Goal: Task Accomplishment & Management: Use online tool/utility

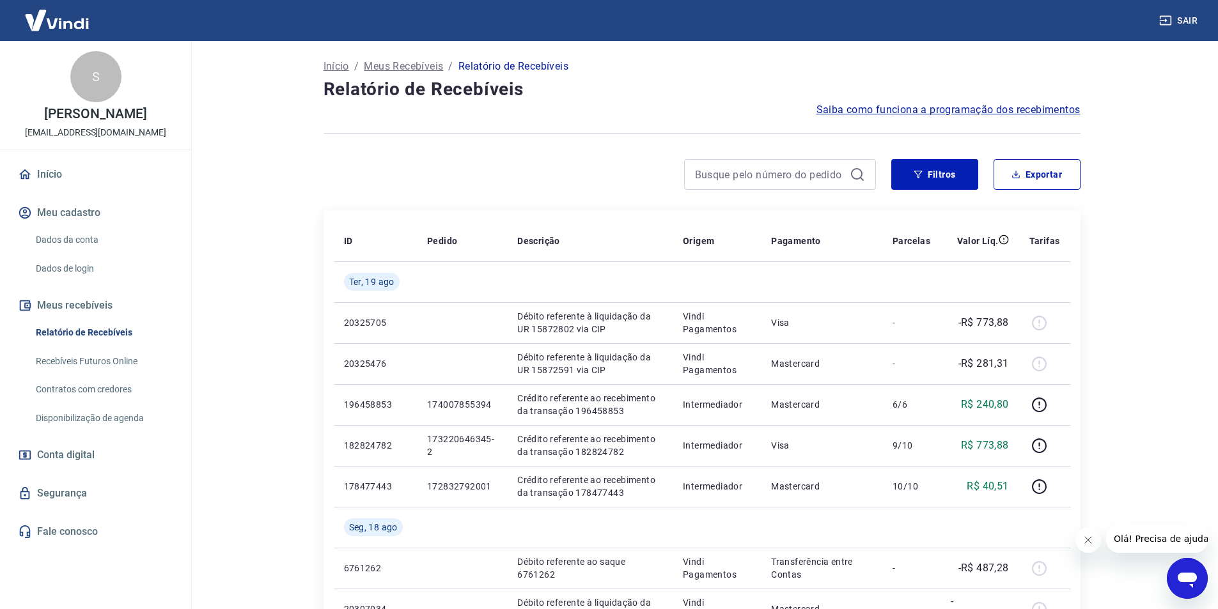
click at [855, 172] on icon at bounding box center [857, 174] width 15 height 15
click at [921, 180] on button "Filtros" at bounding box center [934, 174] width 87 height 31
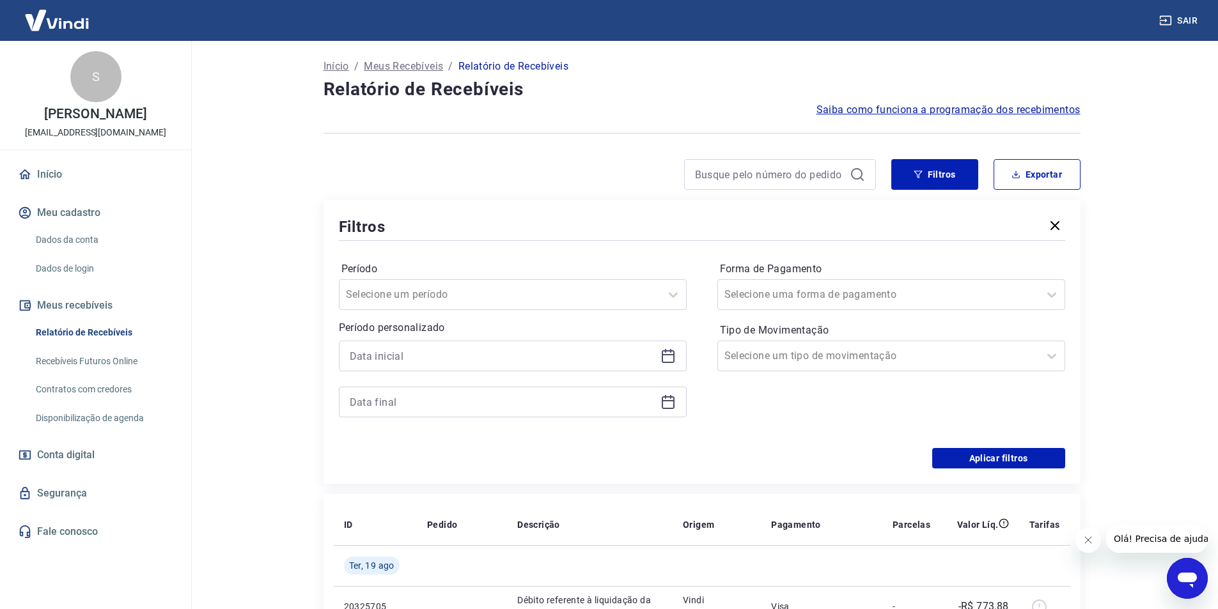
click at [551, 344] on div at bounding box center [513, 356] width 348 height 31
click at [451, 378] on div at bounding box center [513, 379] width 348 height 77
drag, startPoint x: 452, startPoint y: 366, endPoint x: 535, endPoint y: 341, distance: 86.2
click at [457, 361] on div at bounding box center [513, 356] width 348 height 31
drag, startPoint x: 665, startPoint y: 359, endPoint x: 654, endPoint y: 356, distance: 11.2
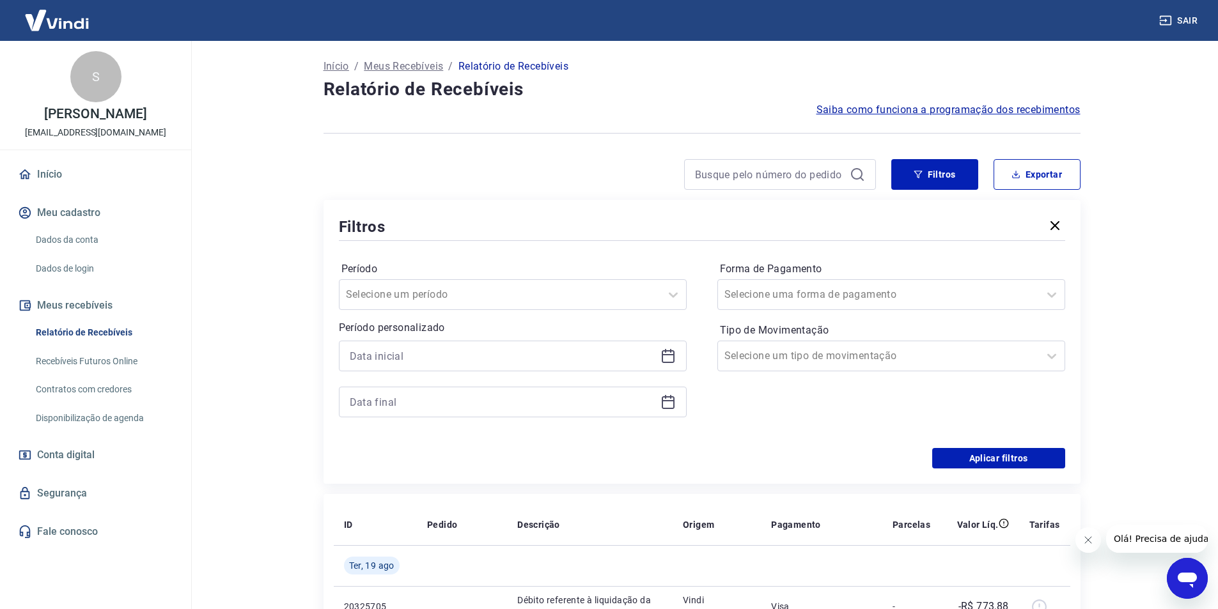
click at [665, 358] on icon at bounding box center [668, 356] width 15 height 15
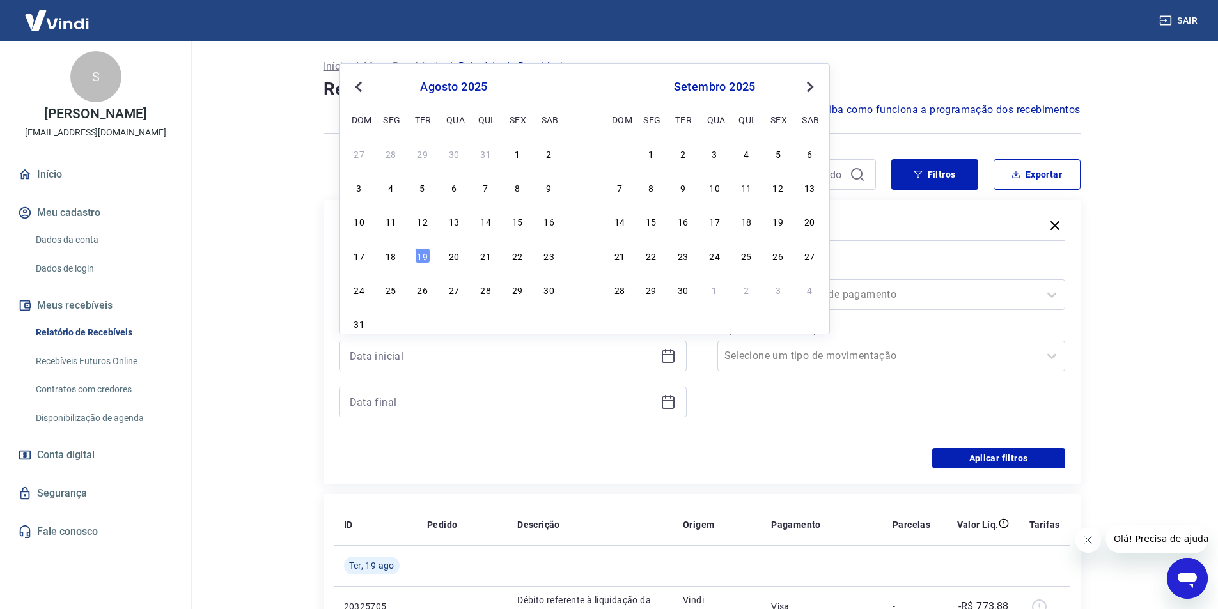
click at [366, 258] on div "17" at bounding box center [359, 255] width 15 height 15
type input "[DATE]"
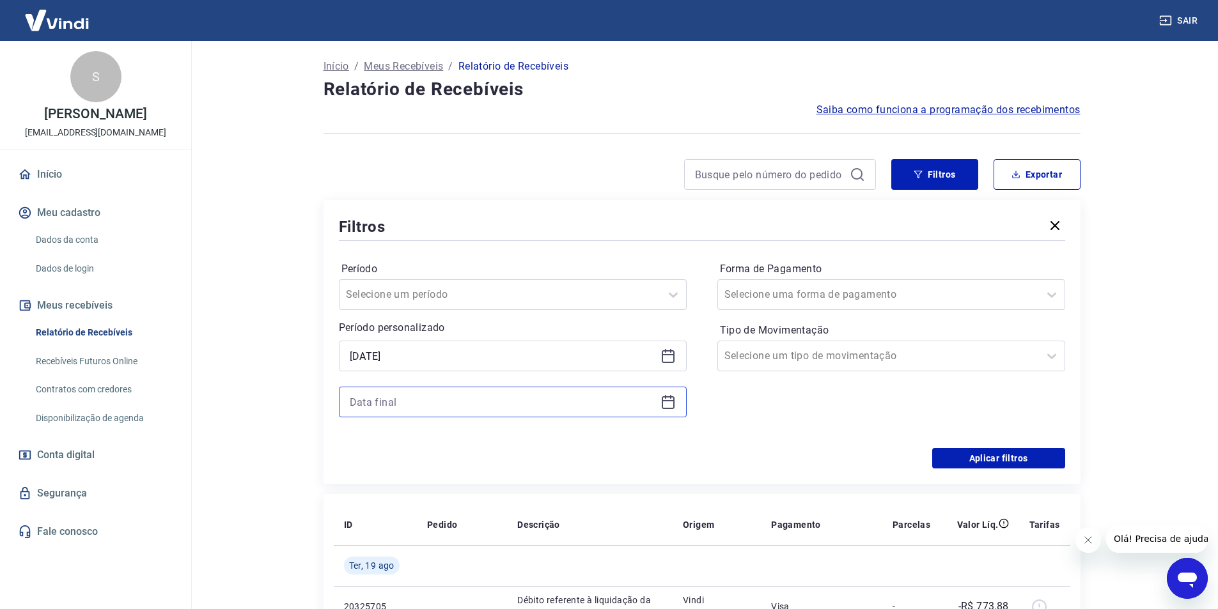
click at [397, 404] on input at bounding box center [503, 402] width 306 height 19
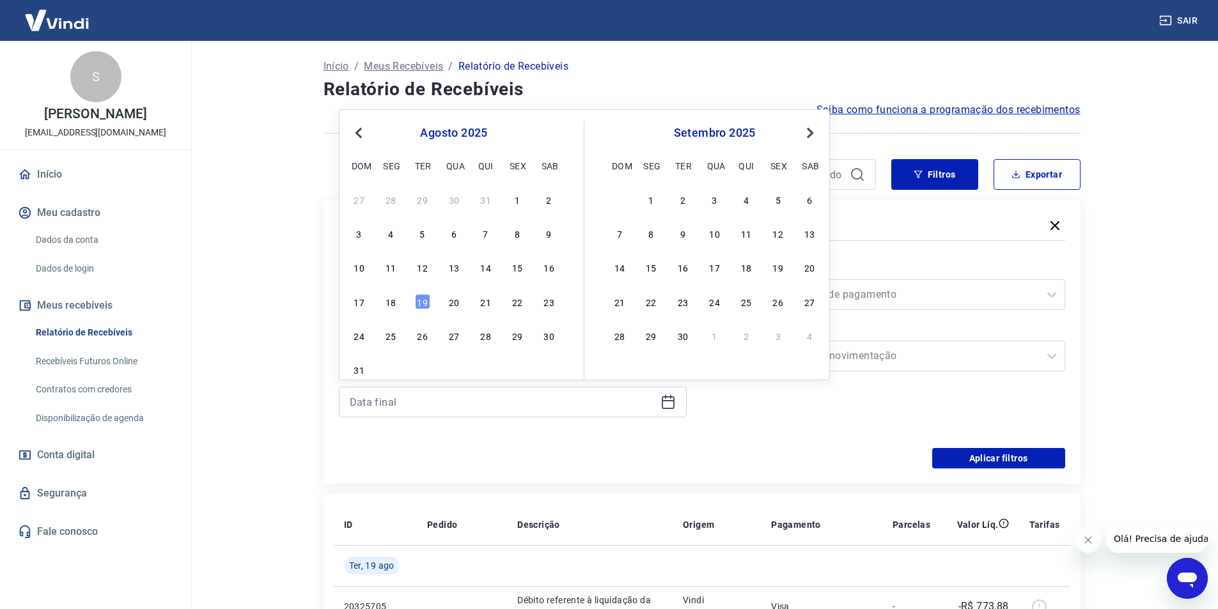
click at [368, 299] on div "17 18 19 20 21 22 23" at bounding box center [454, 301] width 208 height 19
click at [363, 302] on div "17" at bounding box center [359, 301] width 15 height 15
type input "[DATE]"
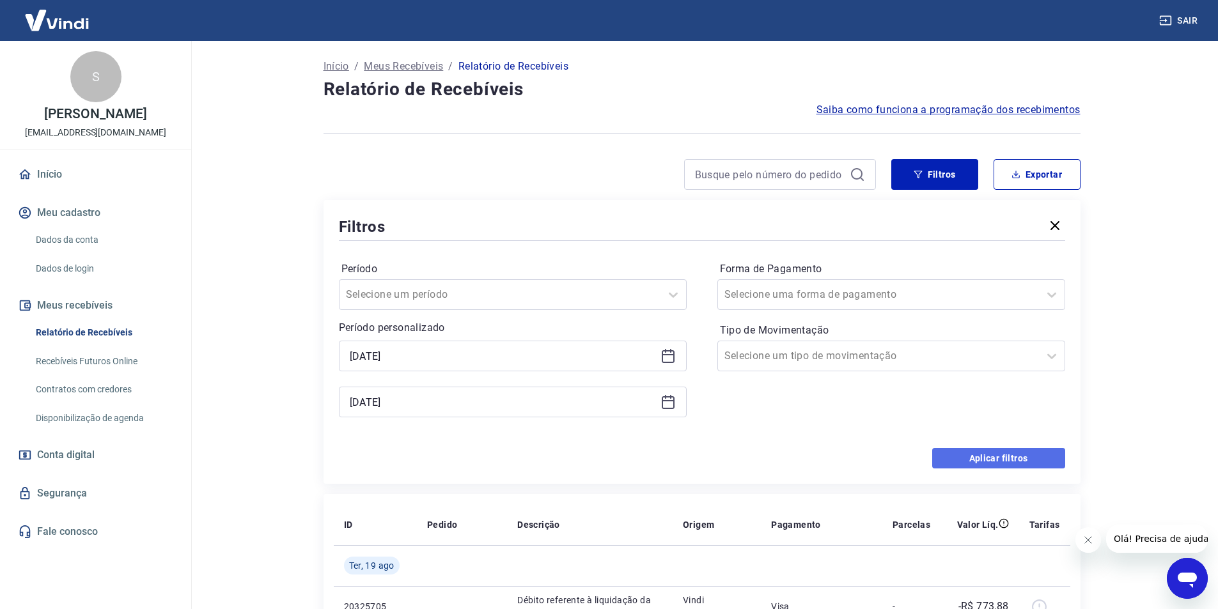
click at [1044, 452] on button "Aplicar filtros" at bounding box center [998, 458] width 133 height 20
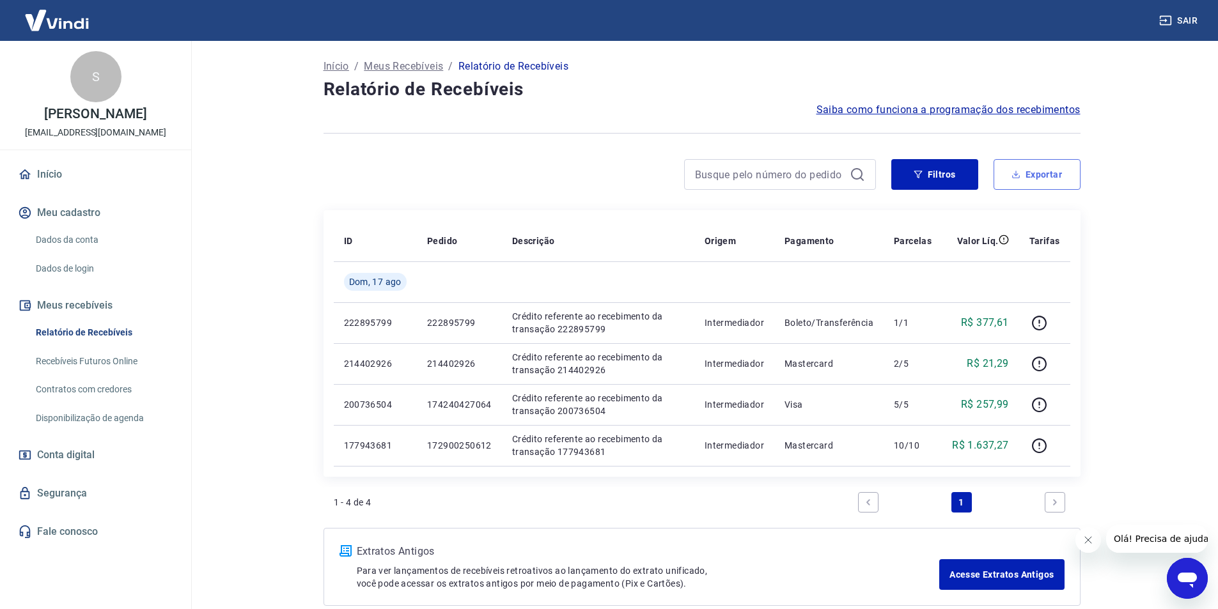
click at [1042, 172] on button "Exportar" at bounding box center [1037, 174] width 87 height 31
type input "[DATE]"
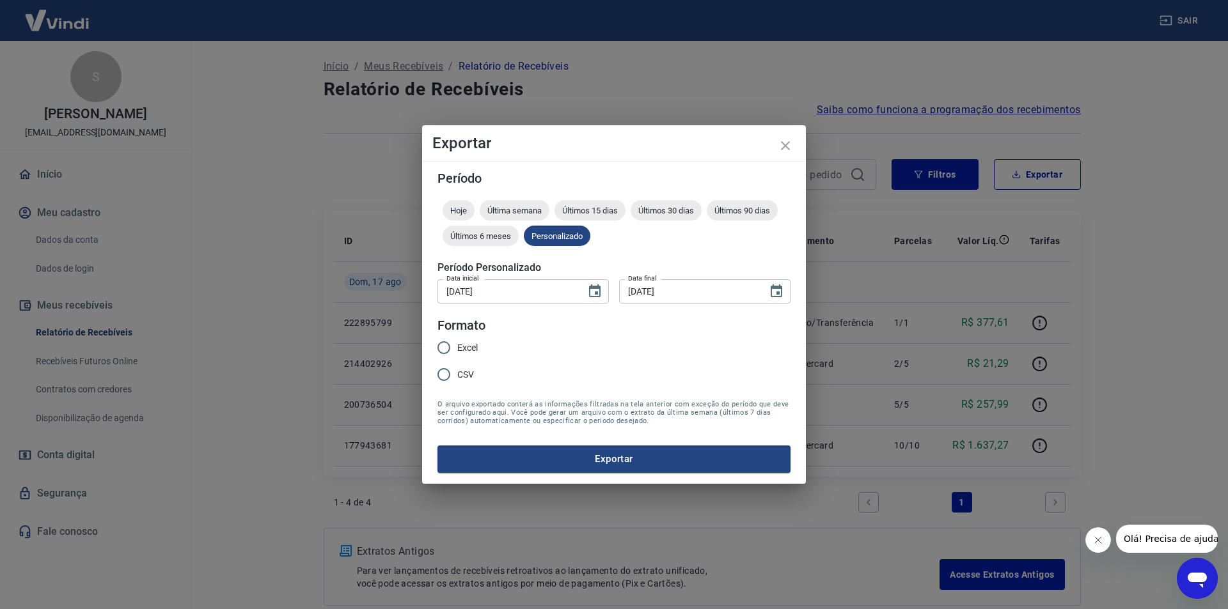
drag, startPoint x: 470, startPoint y: 346, endPoint x: 490, endPoint y: 388, distance: 46.6
click at [470, 345] on span "Excel" at bounding box center [467, 347] width 20 height 13
click at [457, 345] on input "Excel" at bounding box center [443, 347] width 27 height 27
radio input "true"
click at [558, 457] on button "Exportar" at bounding box center [613, 459] width 353 height 27
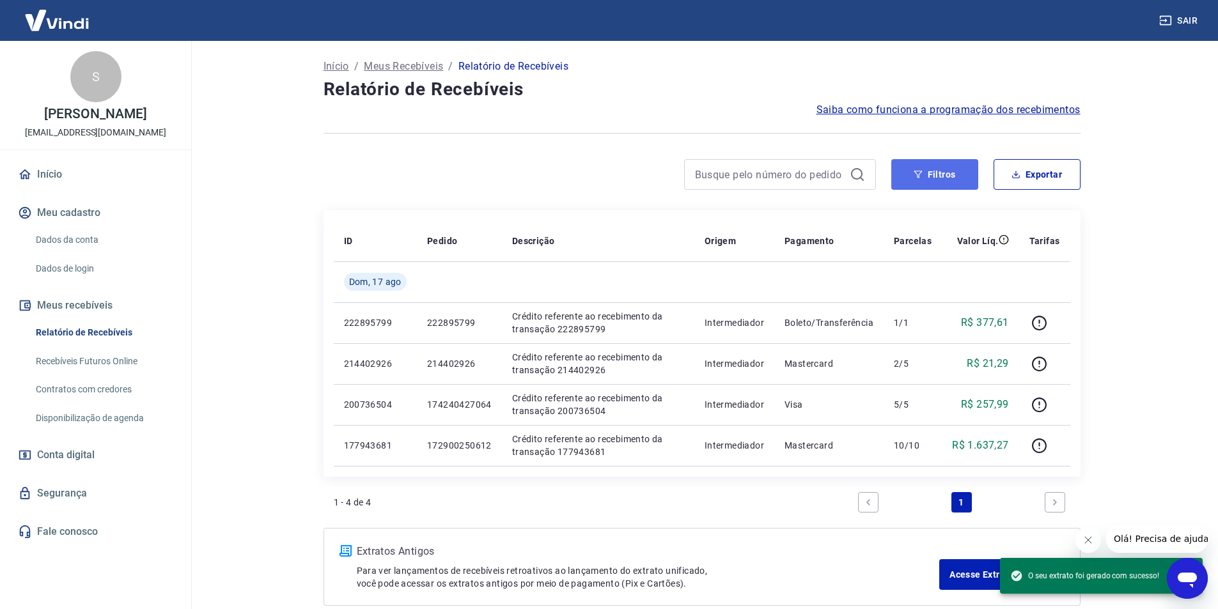
click at [915, 176] on icon "button" at bounding box center [918, 174] width 9 height 9
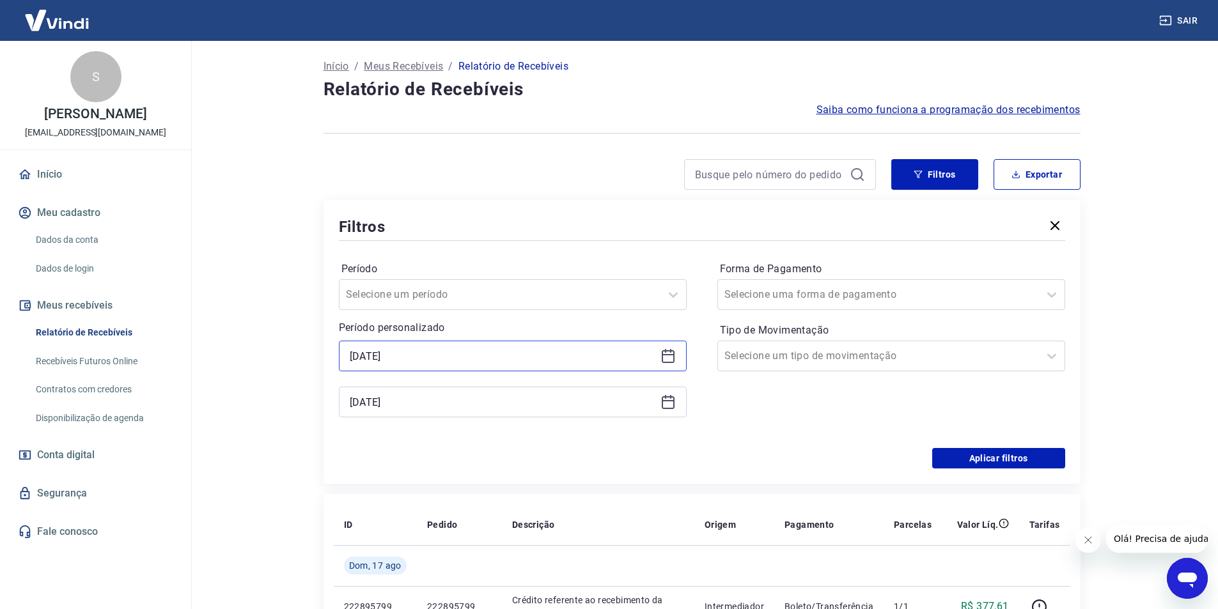
click at [428, 353] on input "[DATE]" at bounding box center [503, 356] width 306 height 19
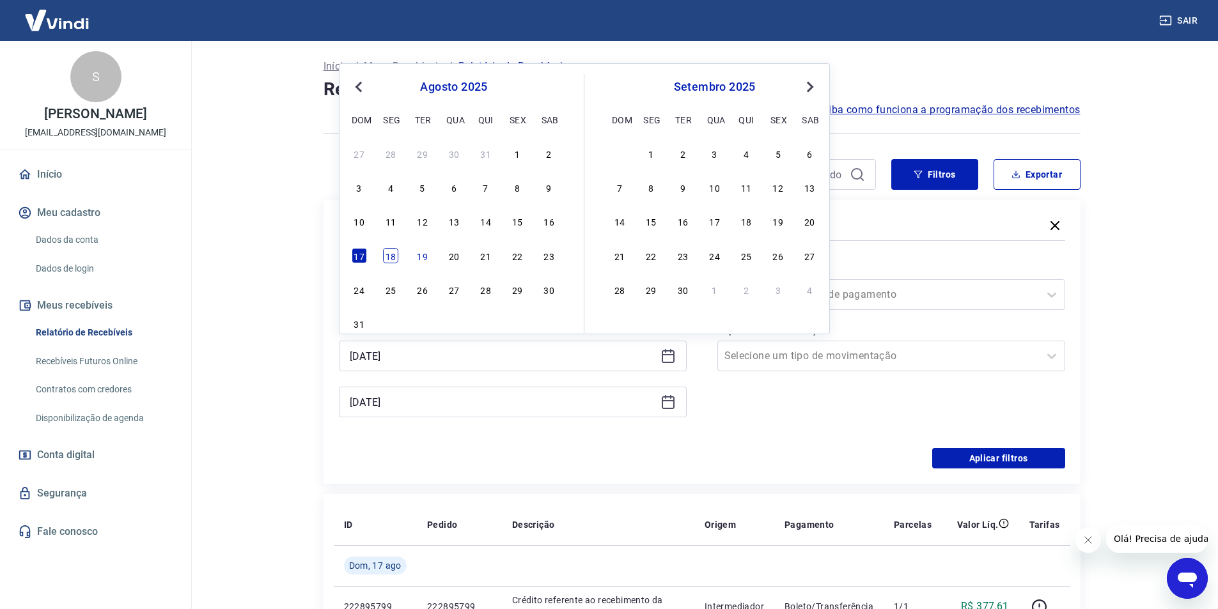
click at [392, 257] on div "18" at bounding box center [390, 255] width 15 height 15
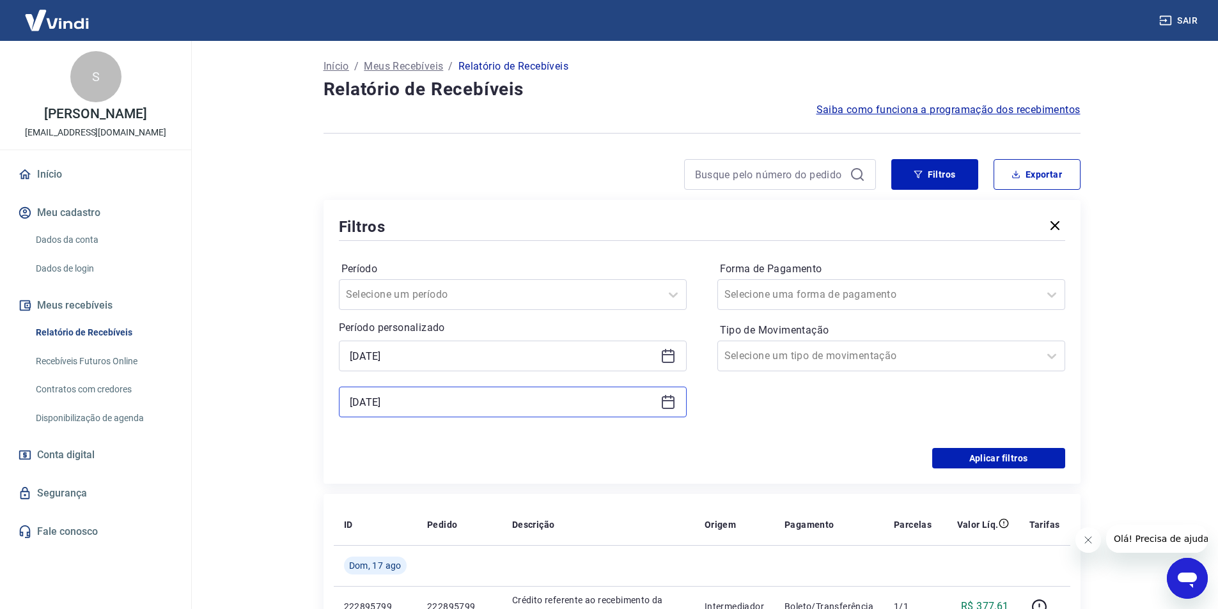
click at [421, 405] on input "[DATE]" at bounding box center [503, 402] width 306 height 19
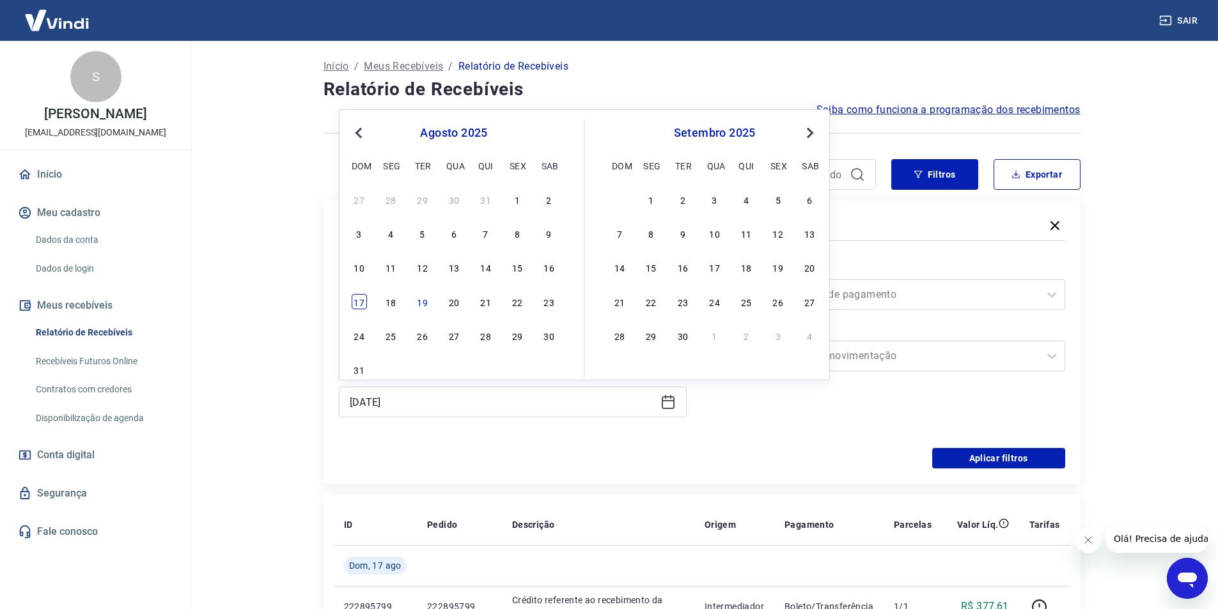
click at [363, 298] on div "17" at bounding box center [359, 301] width 15 height 15
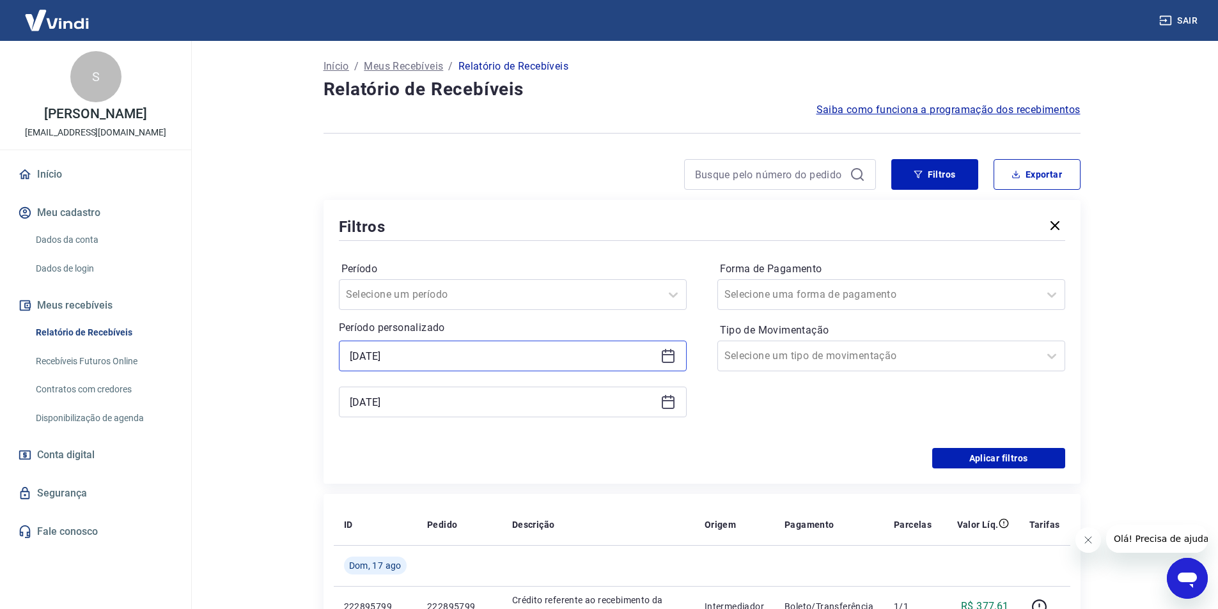
click at [433, 356] on input "[DATE]" at bounding box center [503, 356] width 306 height 19
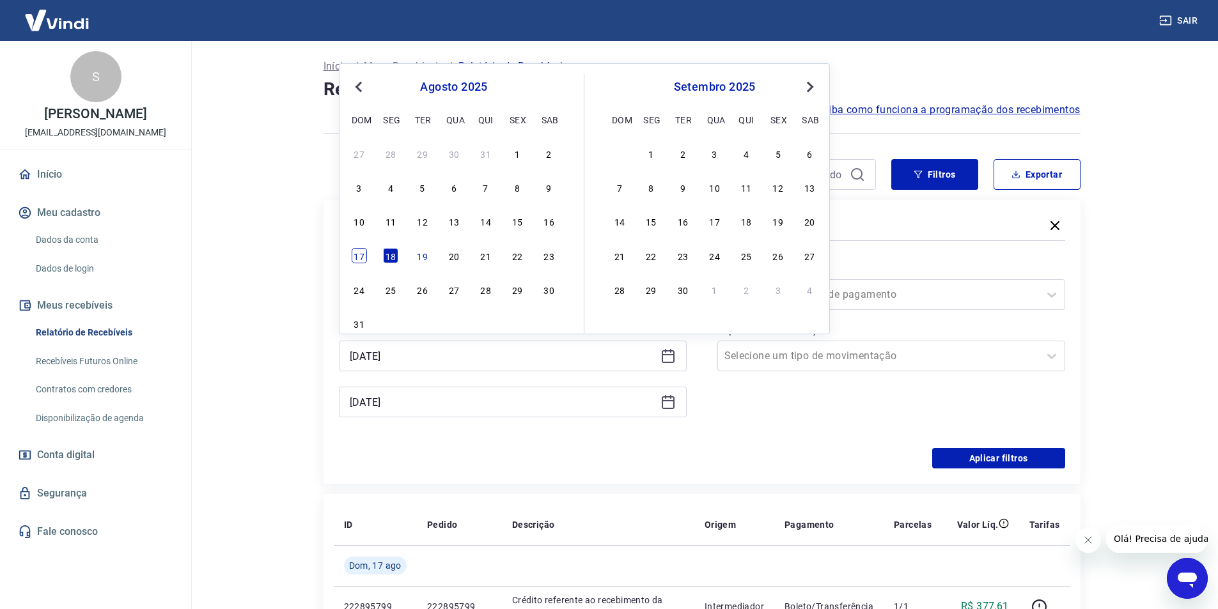
click at [353, 255] on div "17" at bounding box center [359, 255] width 15 height 15
type input "[DATE]"
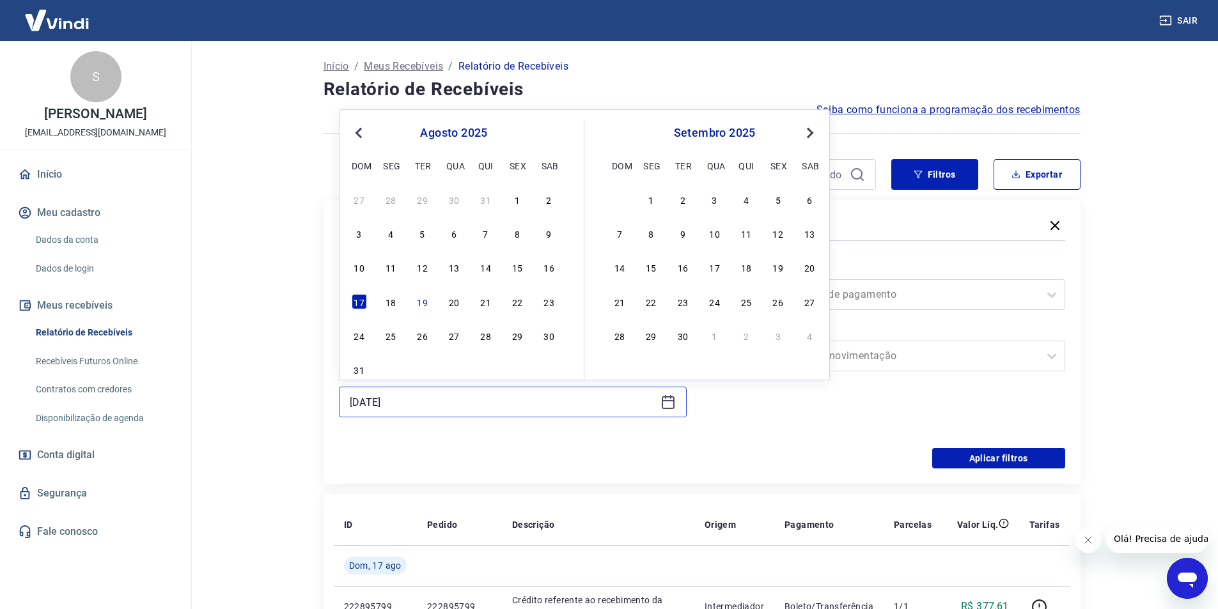
click at [434, 400] on input "[DATE]" at bounding box center [503, 402] width 306 height 19
click at [390, 304] on div "18" at bounding box center [390, 301] width 15 height 15
type input "[DATE]"
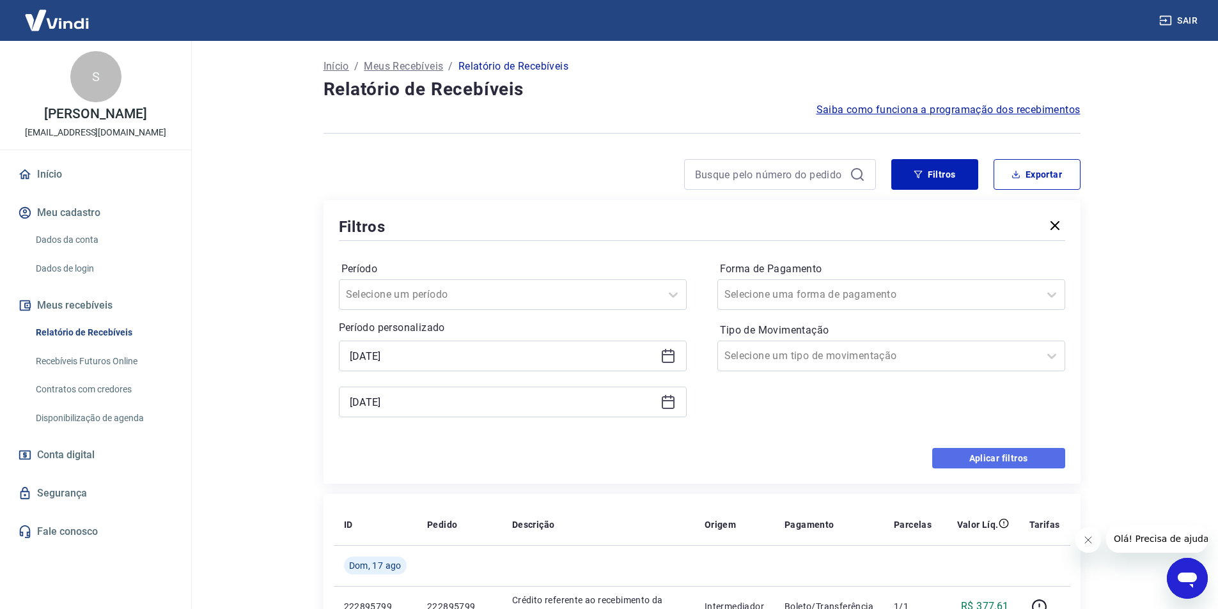
click at [998, 454] on button "Aplicar filtros" at bounding box center [998, 458] width 133 height 20
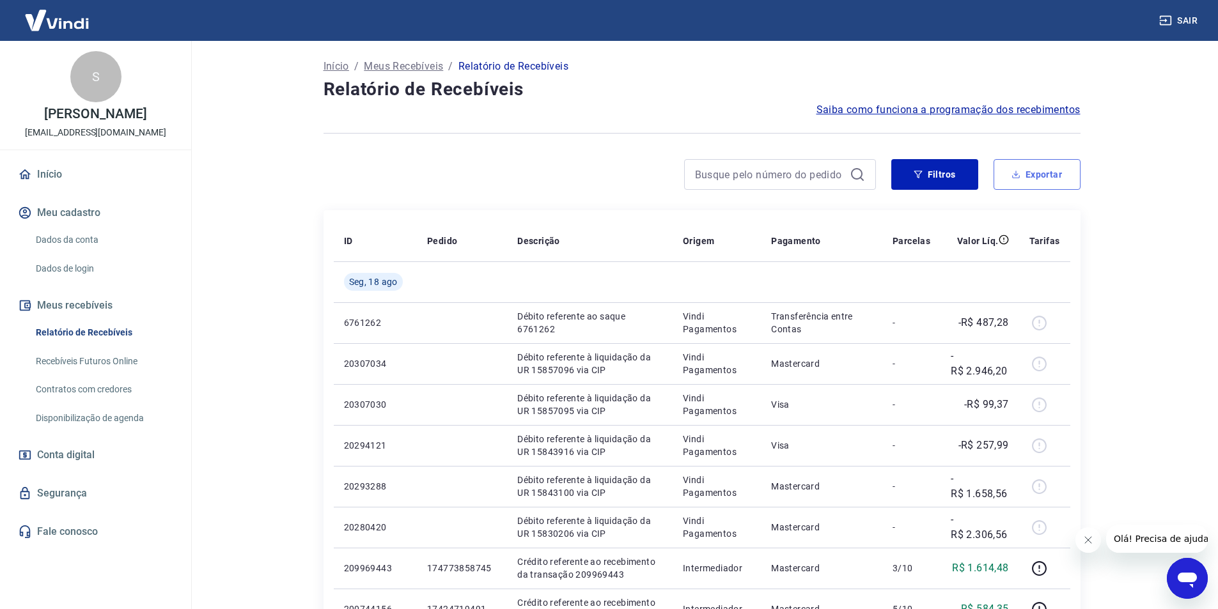
click at [1037, 176] on button "Exportar" at bounding box center [1037, 174] width 87 height 31
type input "[DATE]"
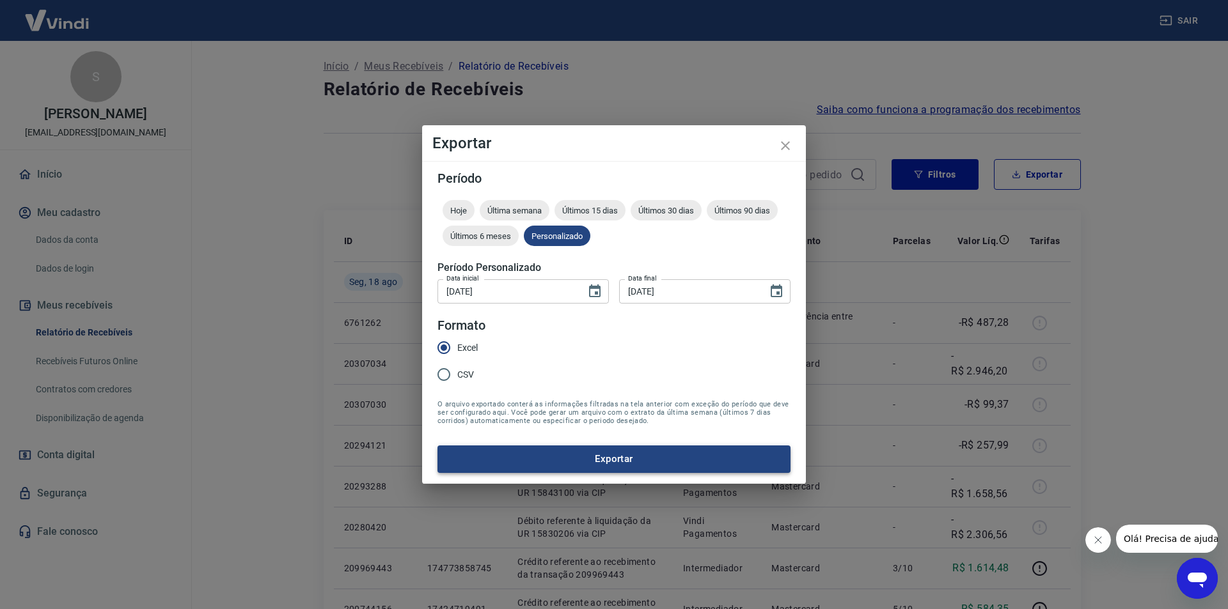
click at [541, 447] on button "Exportar" at bounding box center [613, 459] width 353 height 27
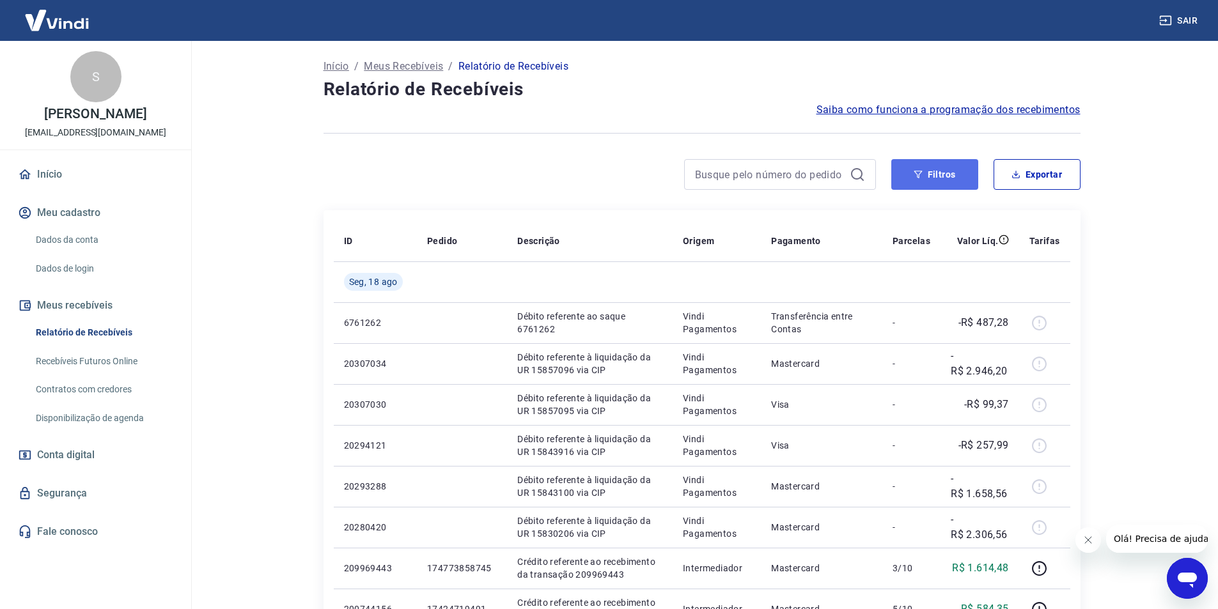
click at [929, 175] on button "Filtros" at bounding box center [934, 174] width 87 height 31
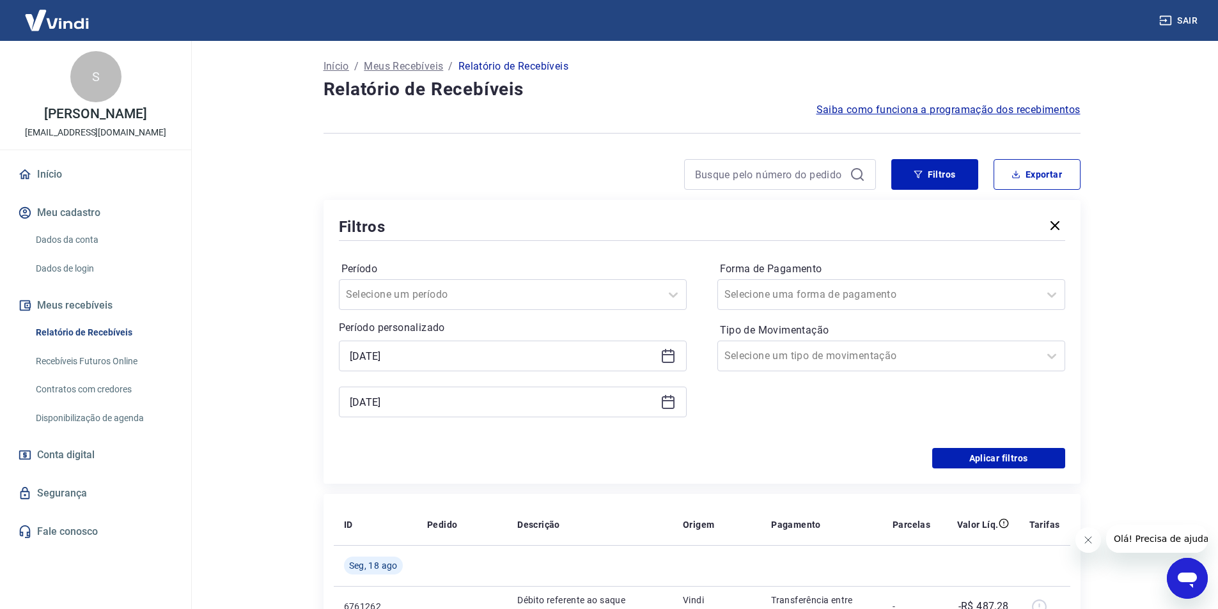
click at [472, 372] on div "[DATE] [DATE]" at bounding box center [513, 379] width 348 height 77
click at [472, 356] on input "[DATE]" at bounding box center [503, 356] width 306 height 19
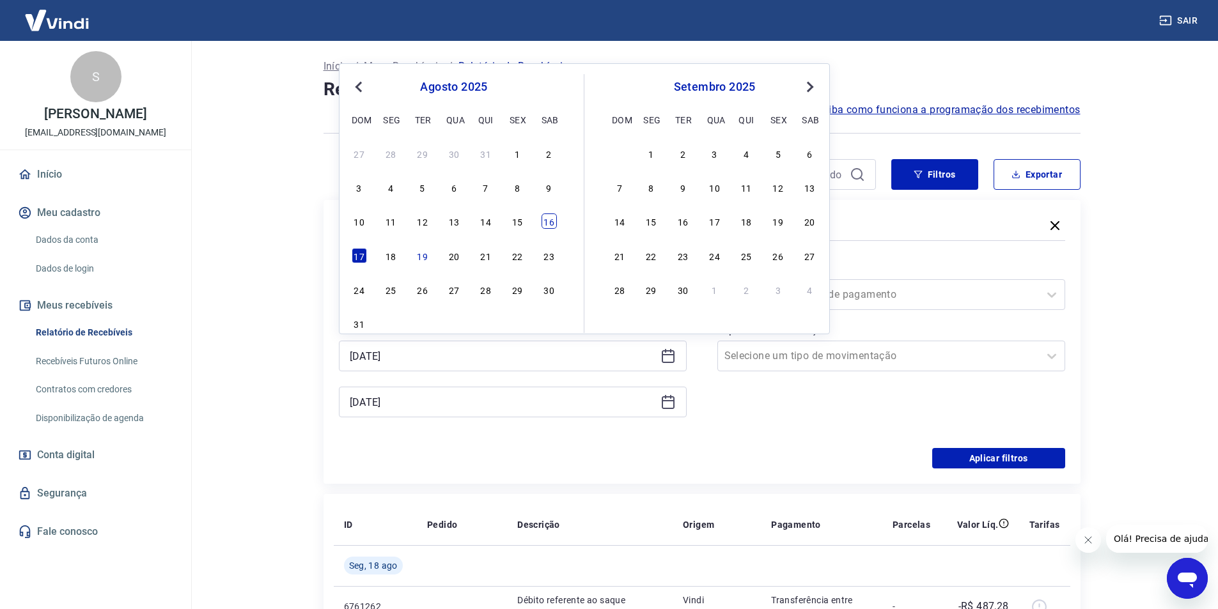
click at [551, 221] on div "16" at bounding box center [549, 221] width 15 height 15
type input "[DATE]"
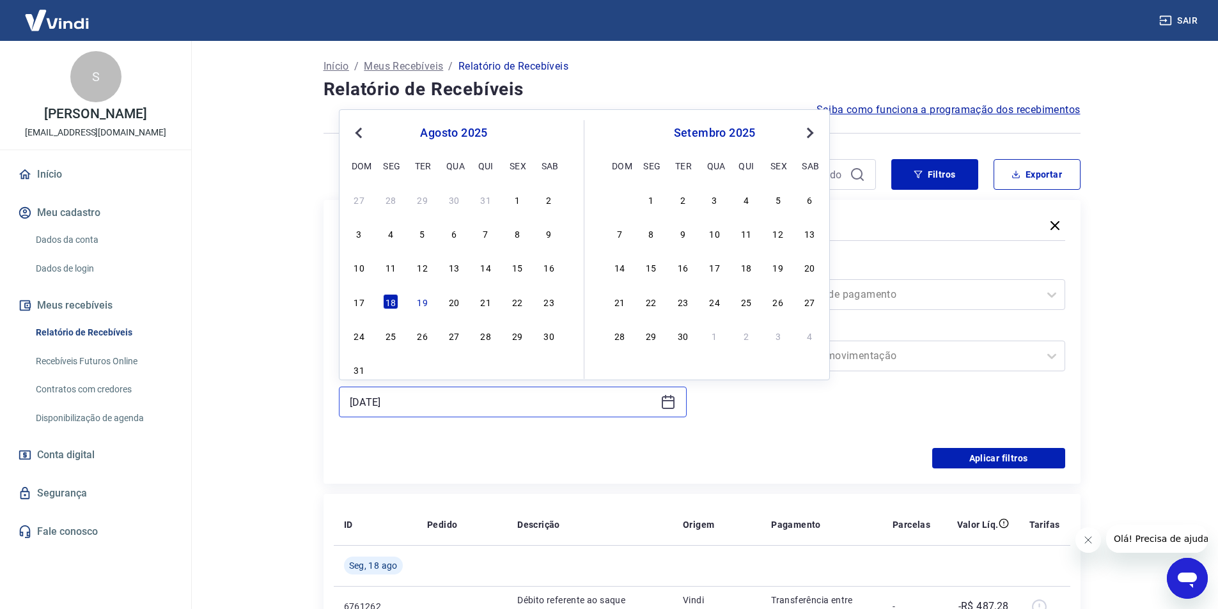
click at [457, 407] on input "[DATE]" at bounding box center [503, 402] width 306 height 19
click at [390, 300] on div "18" at bounding box center [390, 301] width 15 height 15
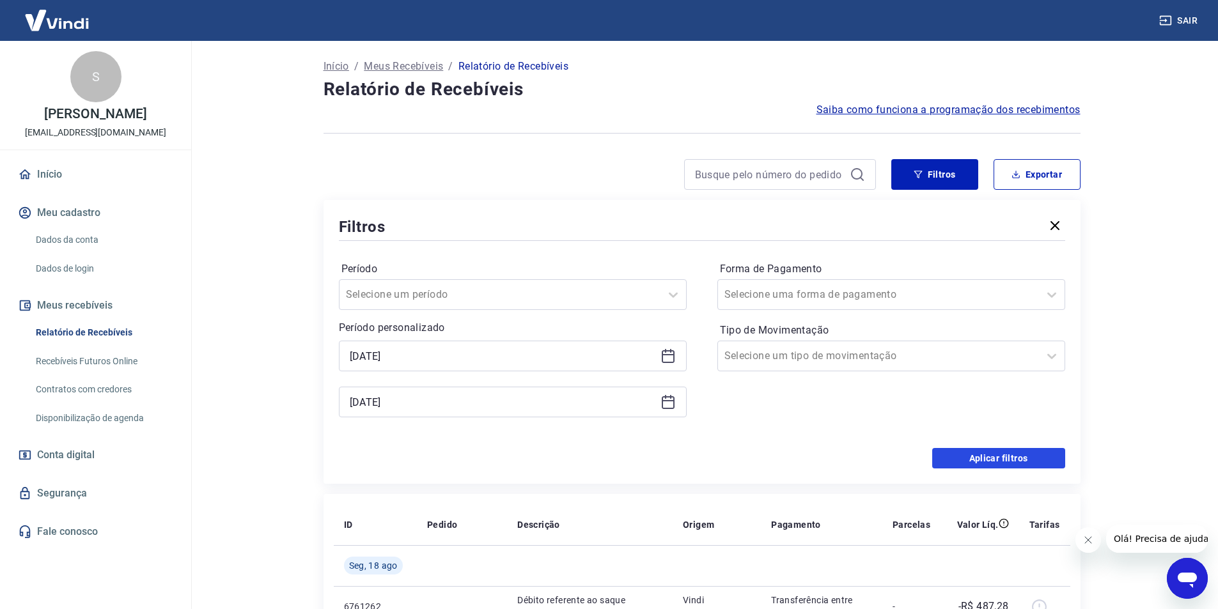
drag, startPoint x: 999, startPoint y: 461, endPoint x: 1001, endPoint y: 445, distance: 16.1
click at [999, 460] on button "Aplicar filtros" at bounding box center [998, 458] width 133 height 20
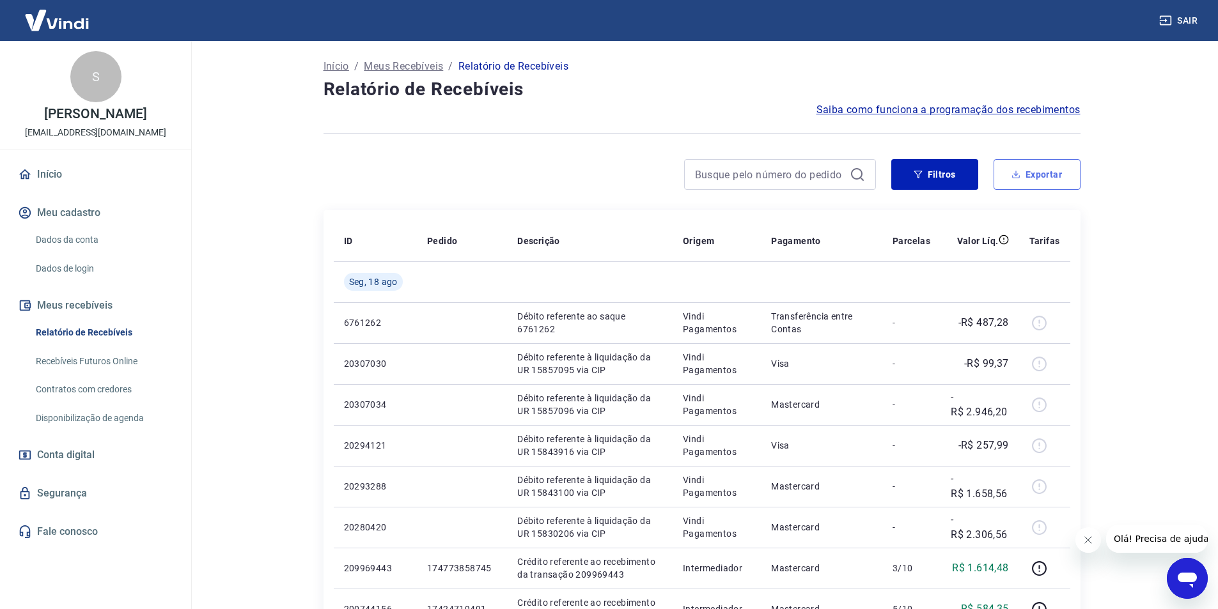
click at [1053, 176] on button "Exportar" at bounding box center [1037, 174] width 87 height 31
type input "[DATE]"
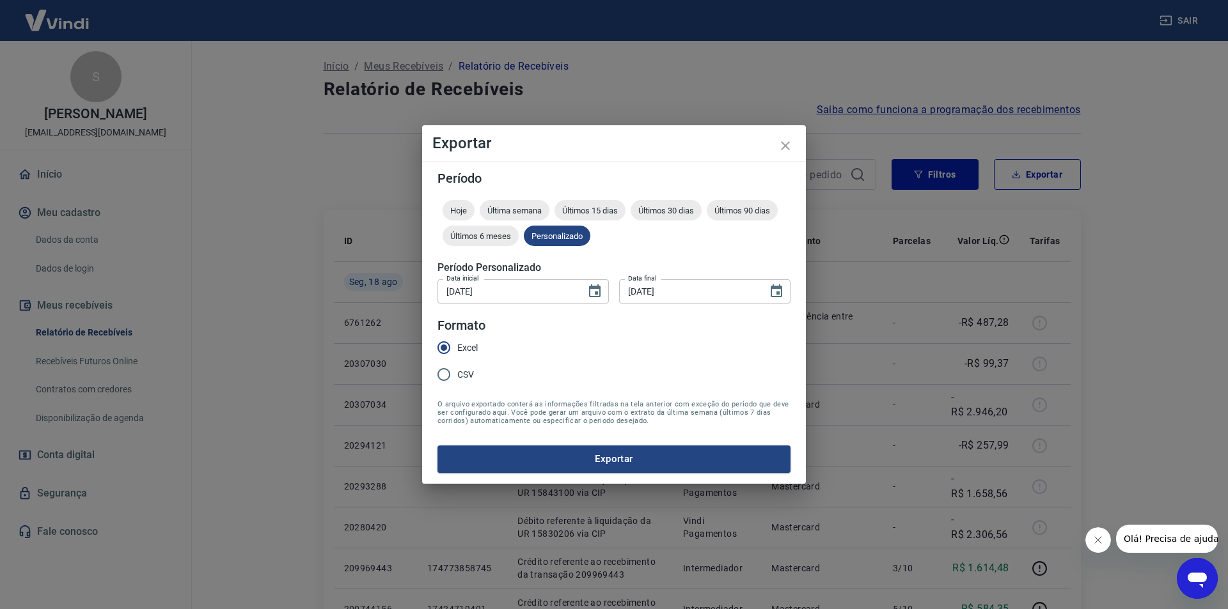
click at [547, 470] on button "Exportar" at bounding box center [613, 459] width 353 height 27
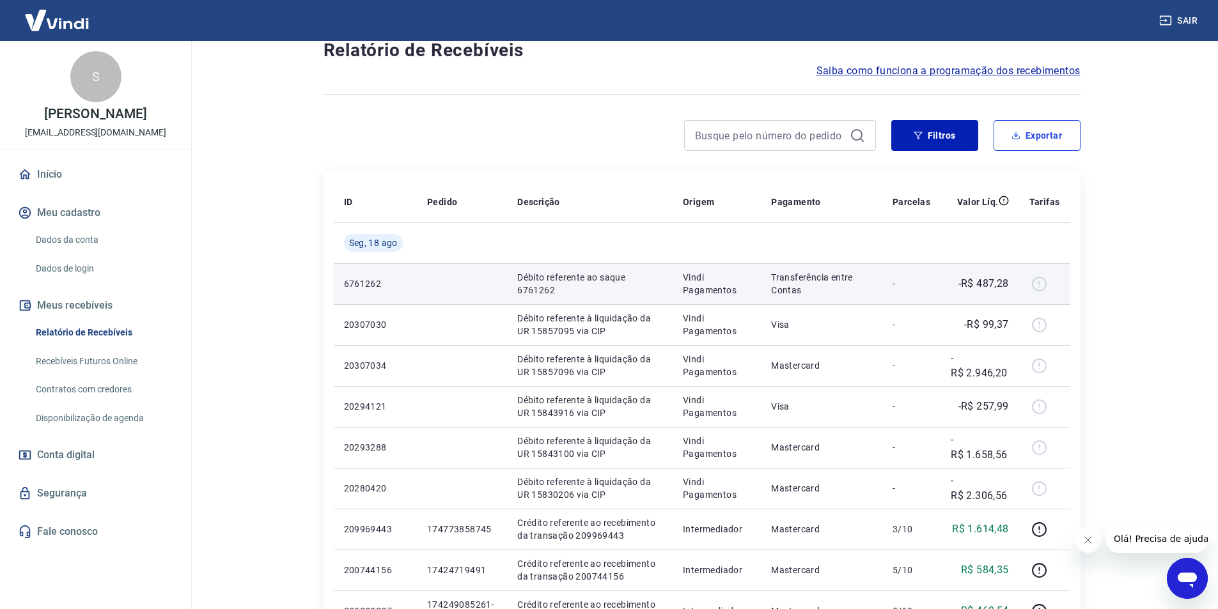
scroll to position [64, 0]
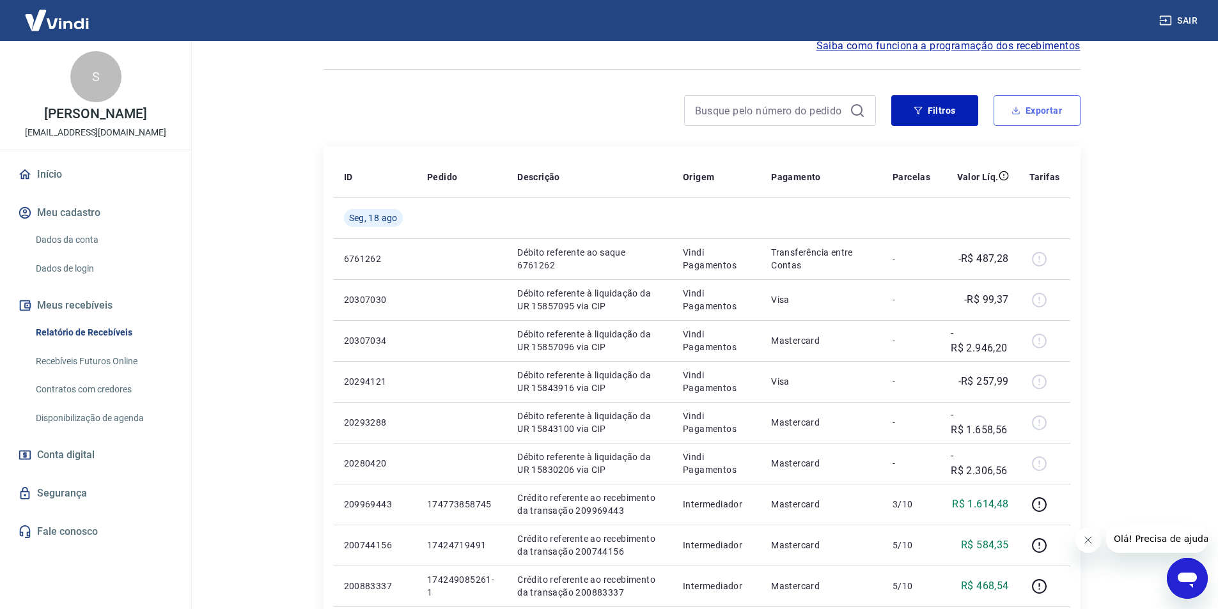
click at [1058, 111] on button "Exportar" at bounding box center [1037, 110] width 87 height 31
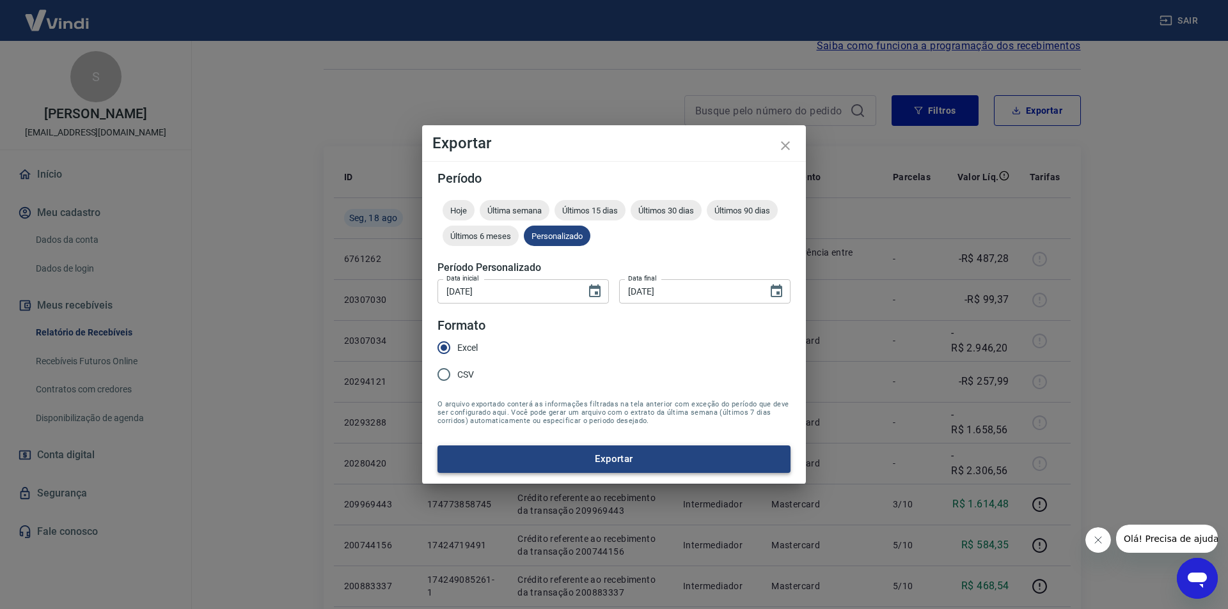
click at [558, 458] on button "Exportar" at bounding box center [613, 459] width 353 height 27
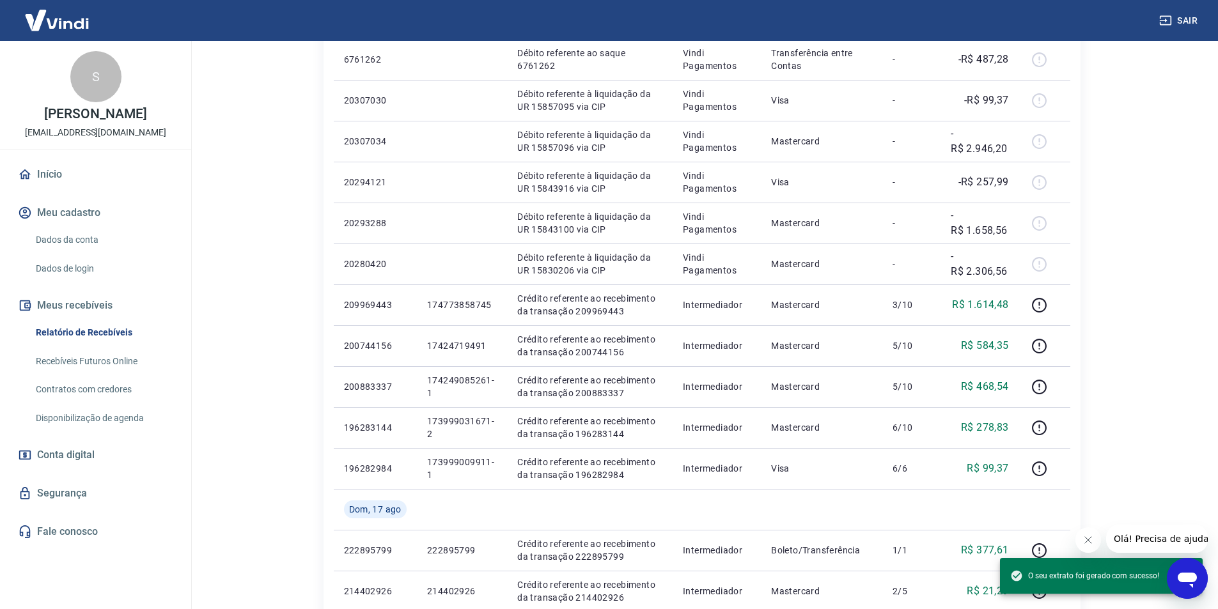
scroll to position [0, 0]
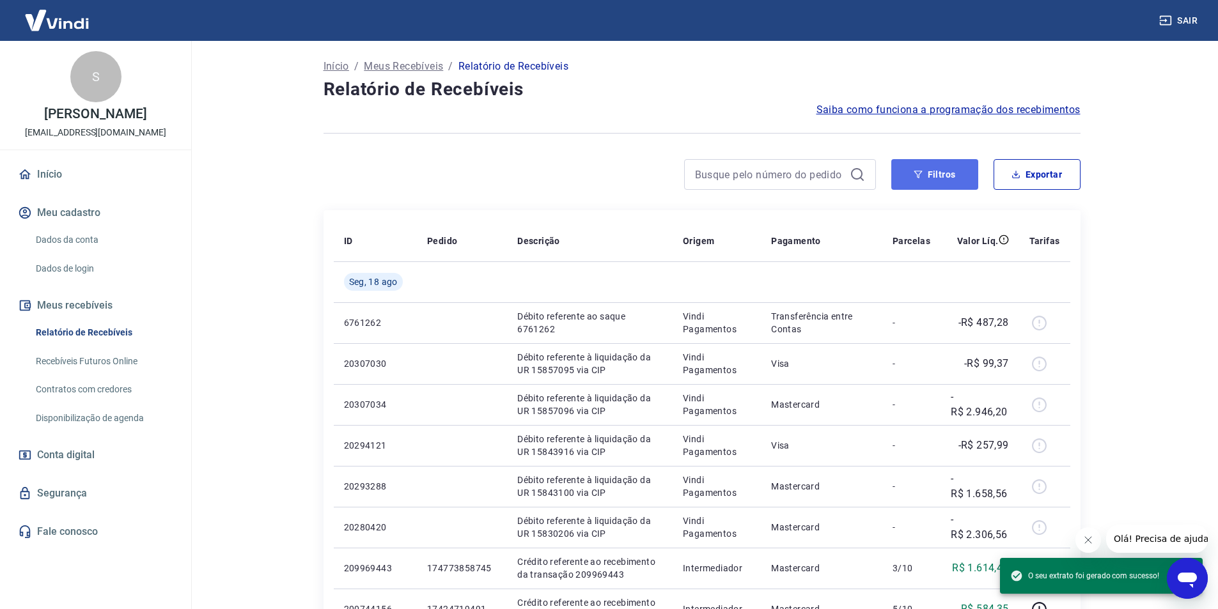
click at [968, 187] on button "Filtros" at bounding box center [934, 174] width 87 height 31
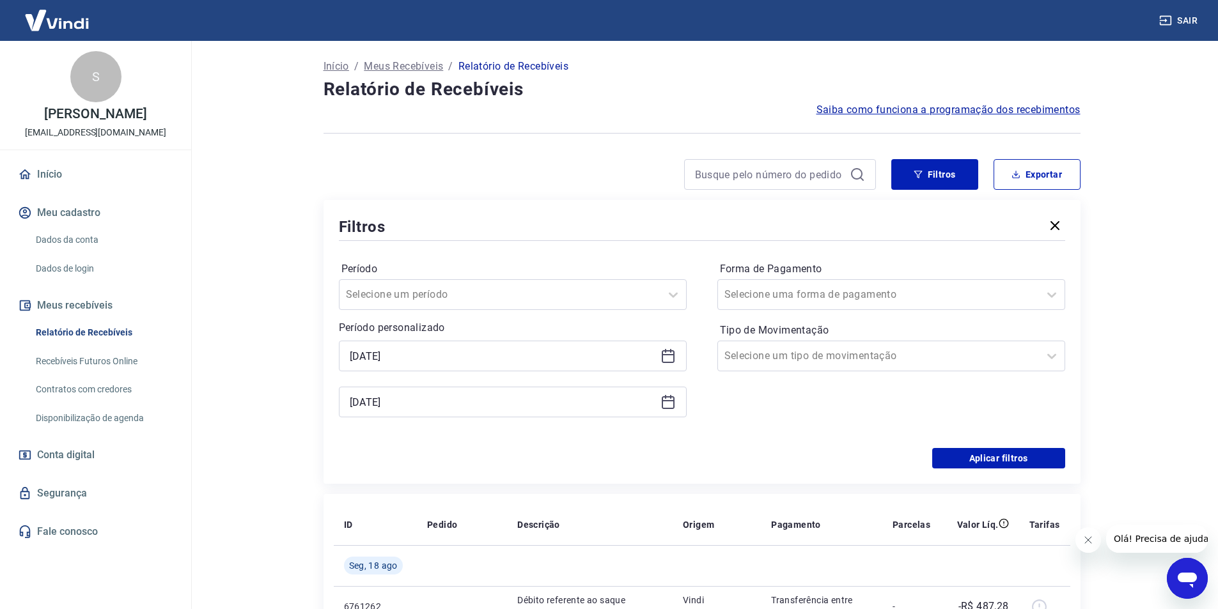
click at [540, 375] on div "[DATE] [DATE]" at bounding box center [513, 379] width 348 height 77
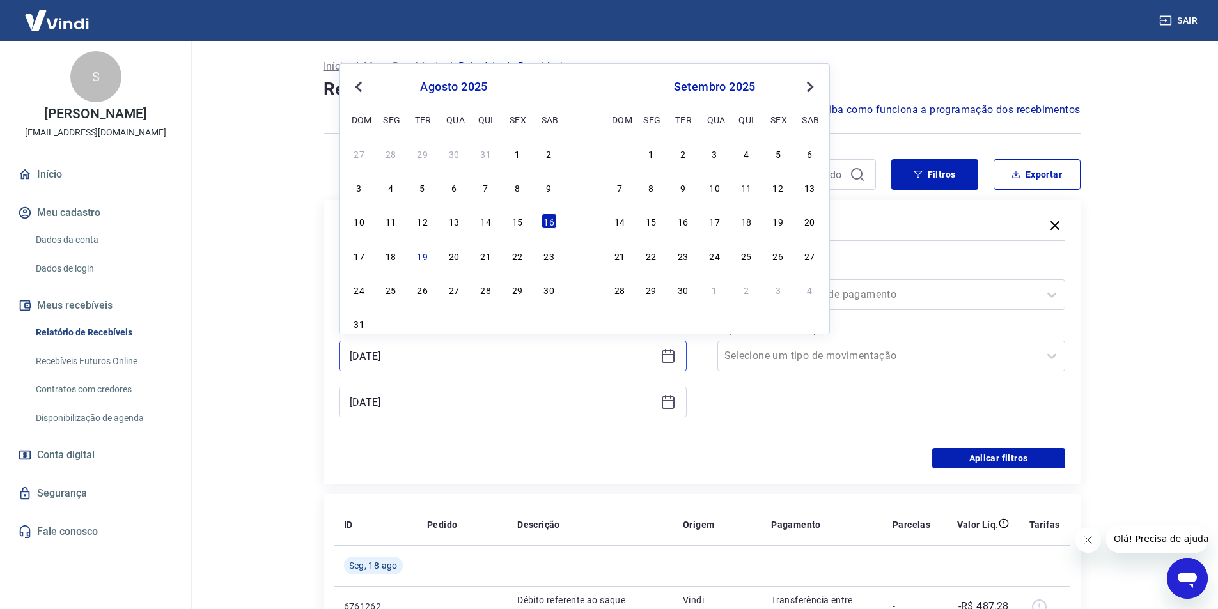
click at [538, 365] on input "[DATE]" at bounding box center [503, 356] width 306 height 19
click at [520, 219] on div "15" at bounding box center [517, 221] width 15 height 15
type input "[DATE]"
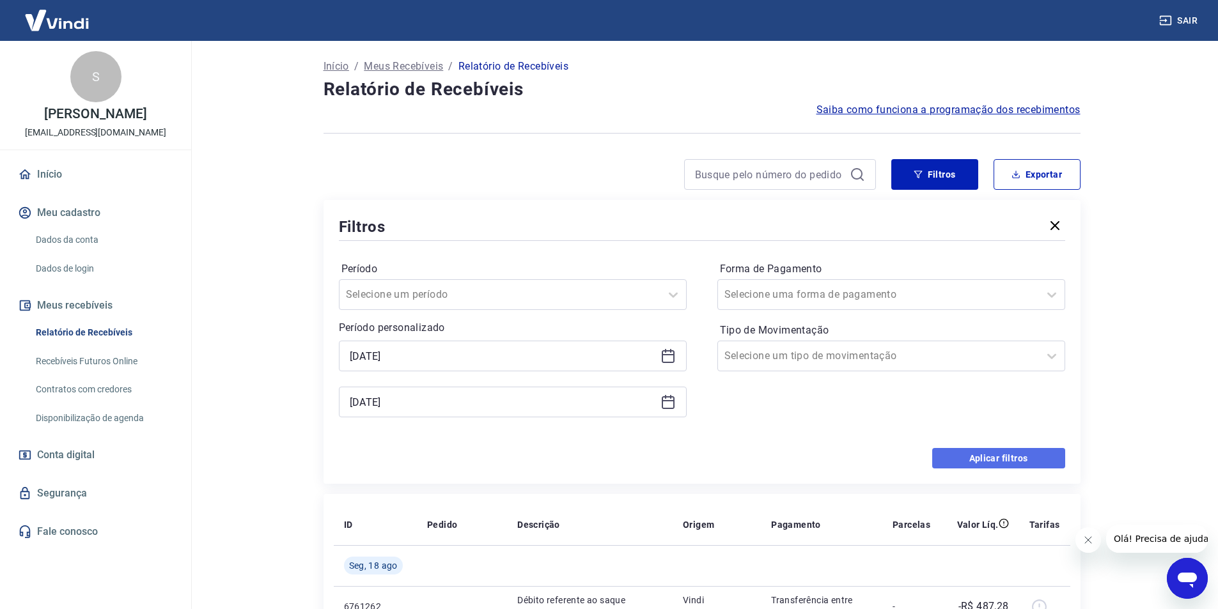
click at [1012, 462] on button "Aplicar filtros" at bounding box center [998, 458] width 133 height 20
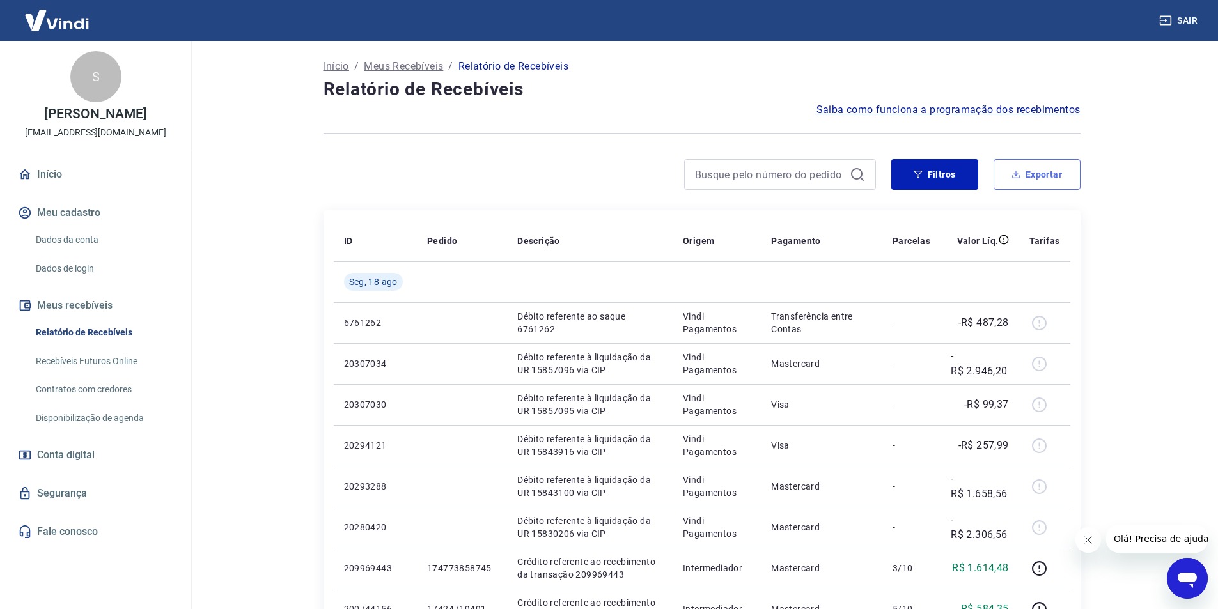
click at [1052, 173] on button "Exportar" at bounding box center [1037, 174] width 87 height 31
type input "[DATE]"
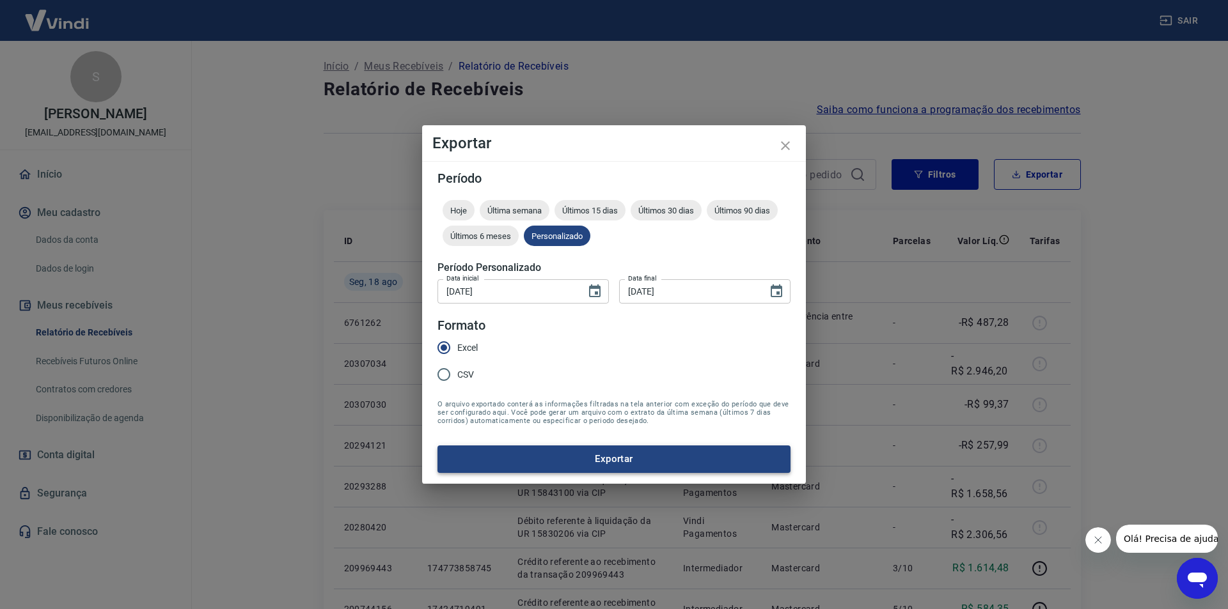
click at [580, 449] on button "Exportar" at bounding box center [613, 459] width 353 height 27
